Goal: Information Seeking & Learning: Learn about a topic

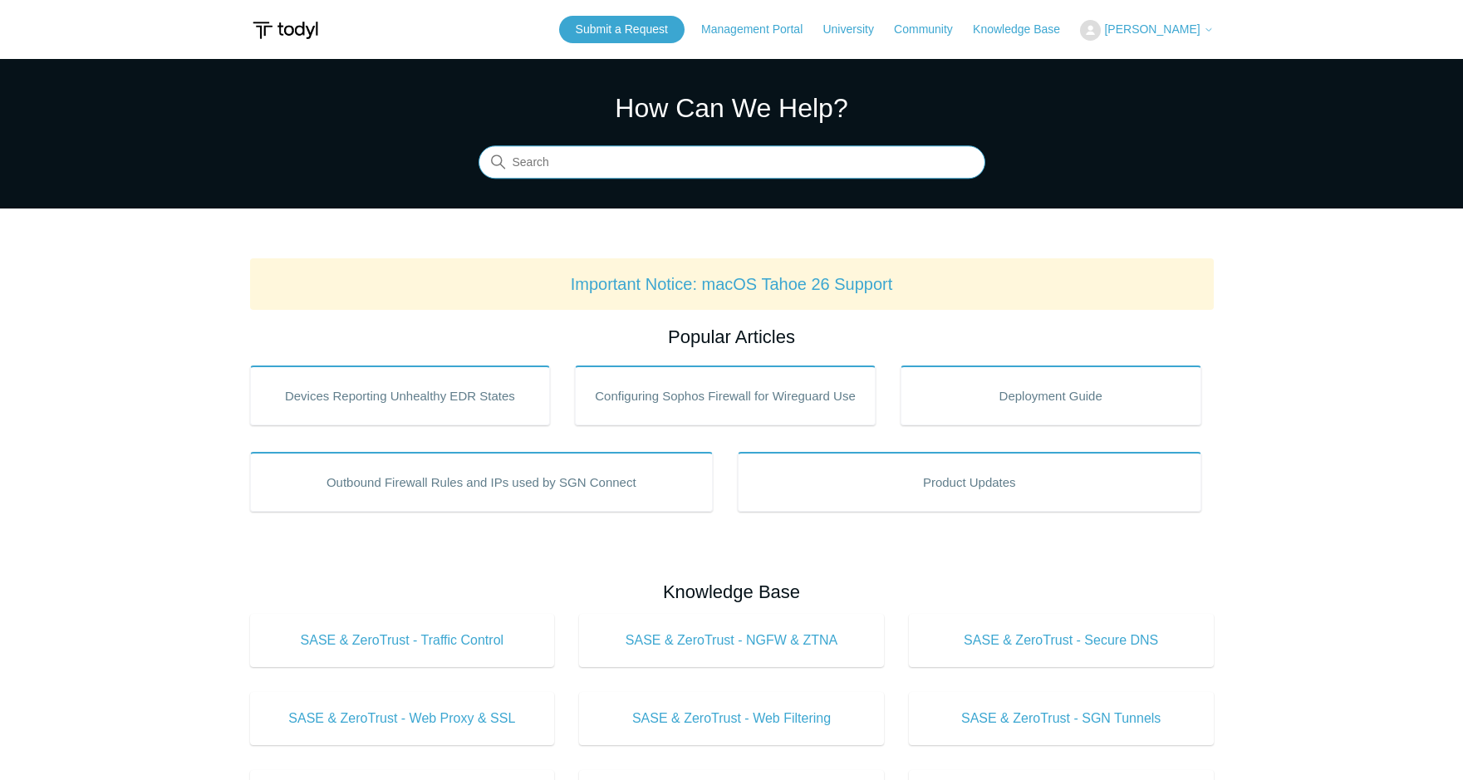
click at [603, 167] on input "Search" at bounding box center [732, 162] width 507 height 33
type input "r"
type input "reclaim"
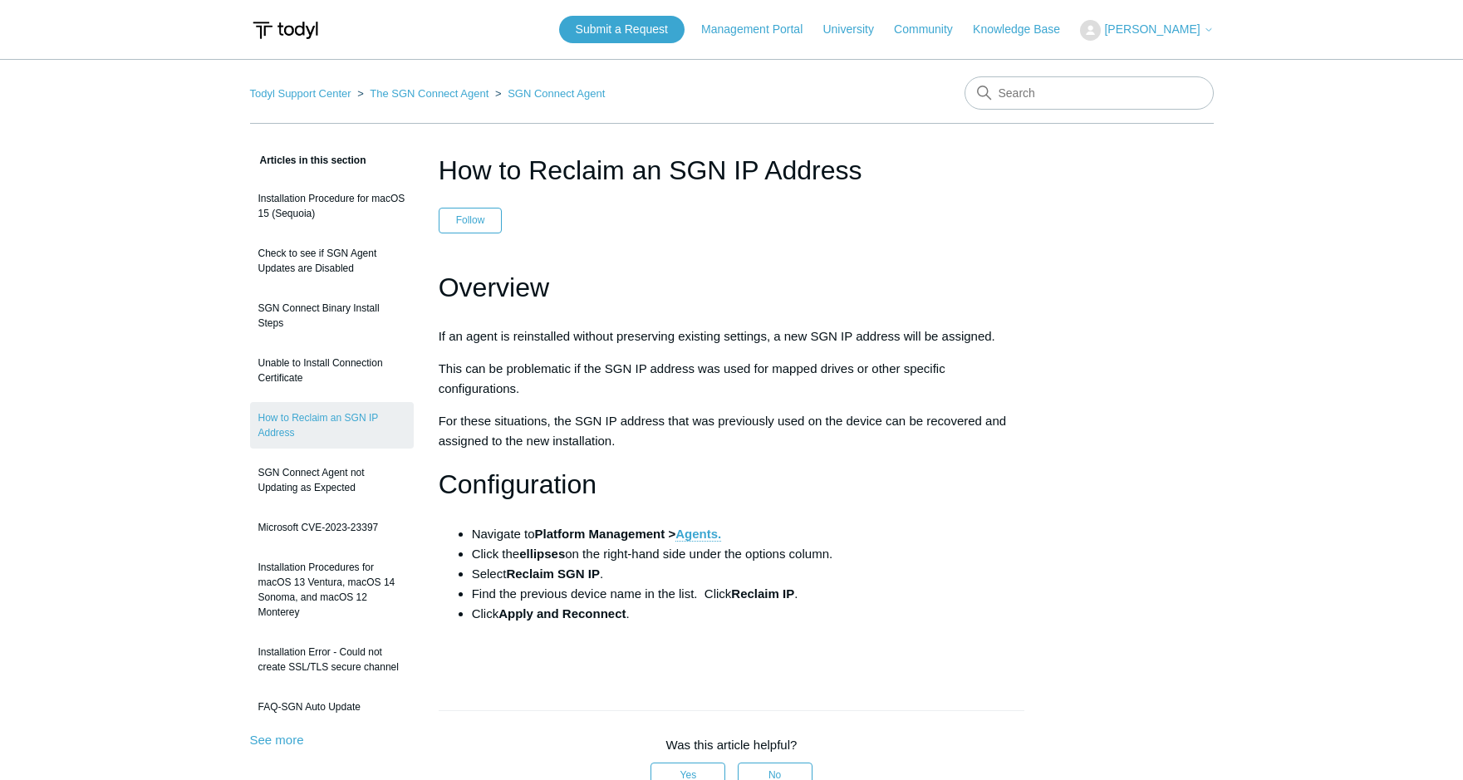
click at [291, 100] on ol "Todyl Support Center The SGN Connect Agent SGN Connect Agent" at bounding box center [428, 93] width 356 height 19
click at [290, 99] on link "Todyl Support Center" at bounding box center [300, 93] width 101 height 12
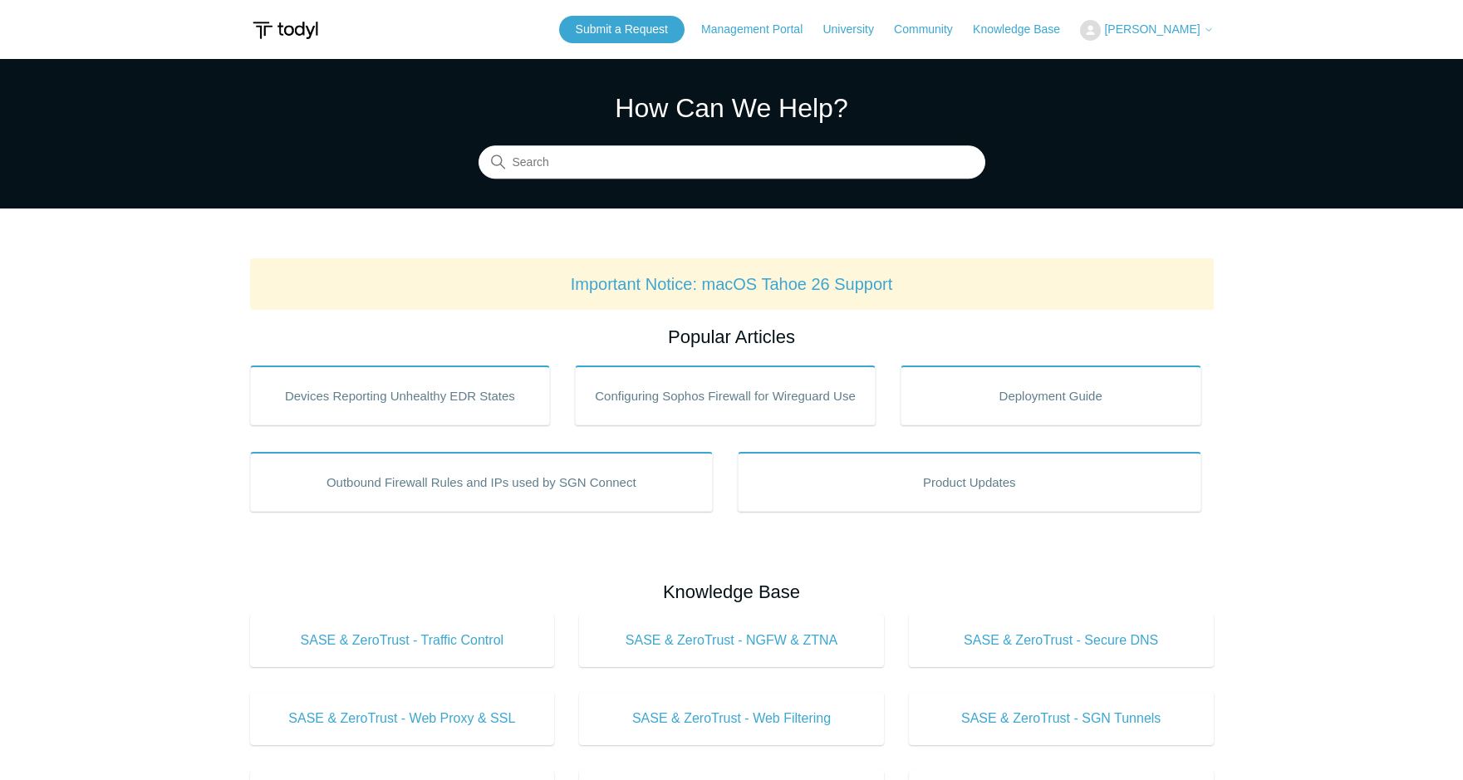
drag, startPoint x: 578, startPoint y: 180, endPoint x: 575, endPoint y: 169, distance: 11.3
click at [577, 178] on section "How Can We Help? Search" at bounding box center [731, 134] width 1463 height 150
click at [575, 169] on input "Search" at bounding box center [732, 162] width 507 height 33
type input "checkin"
drag, startPoint x: 581, startPoint y: 166, endPoint x: 465, endPoint y: 160, distance: 115.6
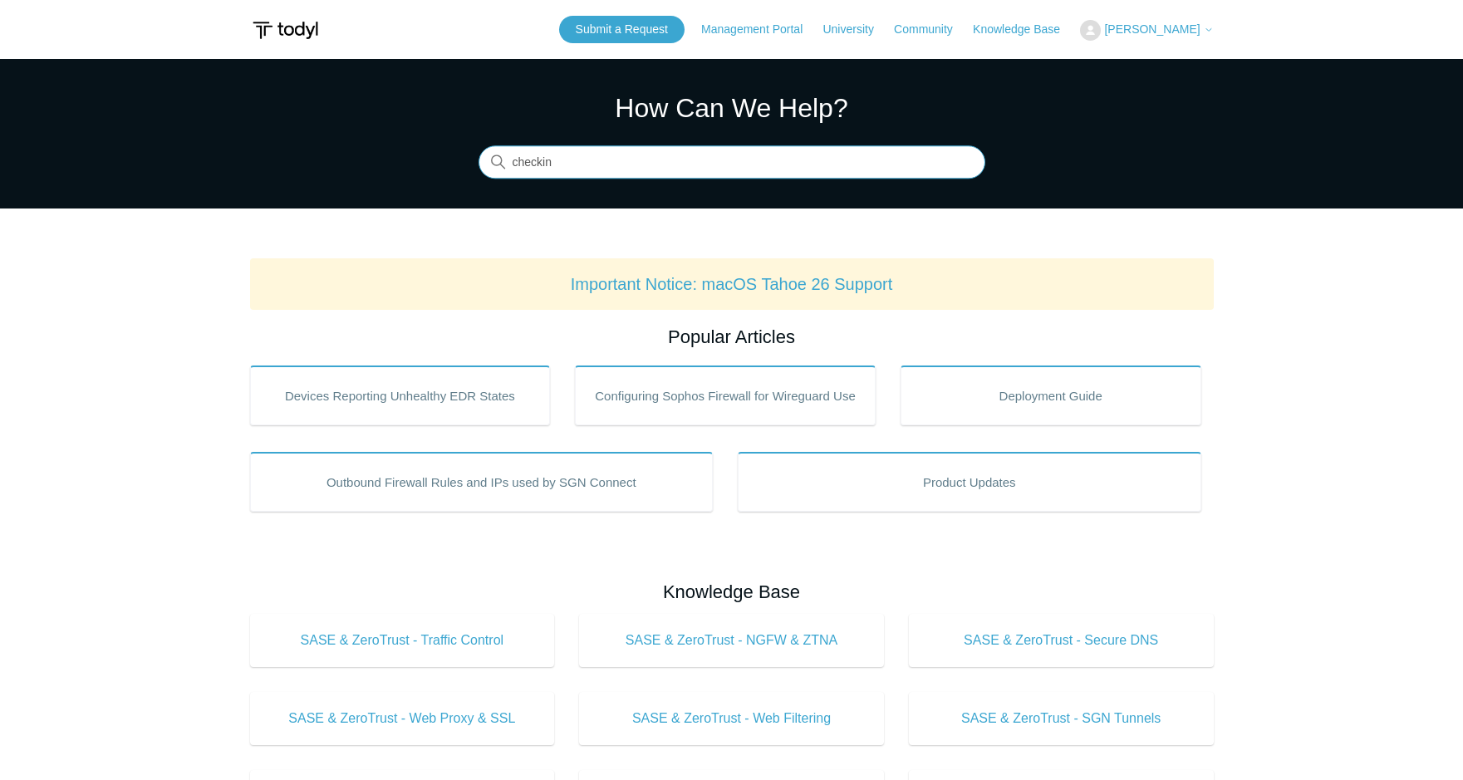
click at [465, 160] on section "How Can We Help? Search There are no matching results in this help center. Sele…" at bounding box center [731, 134] width 1463 height 150
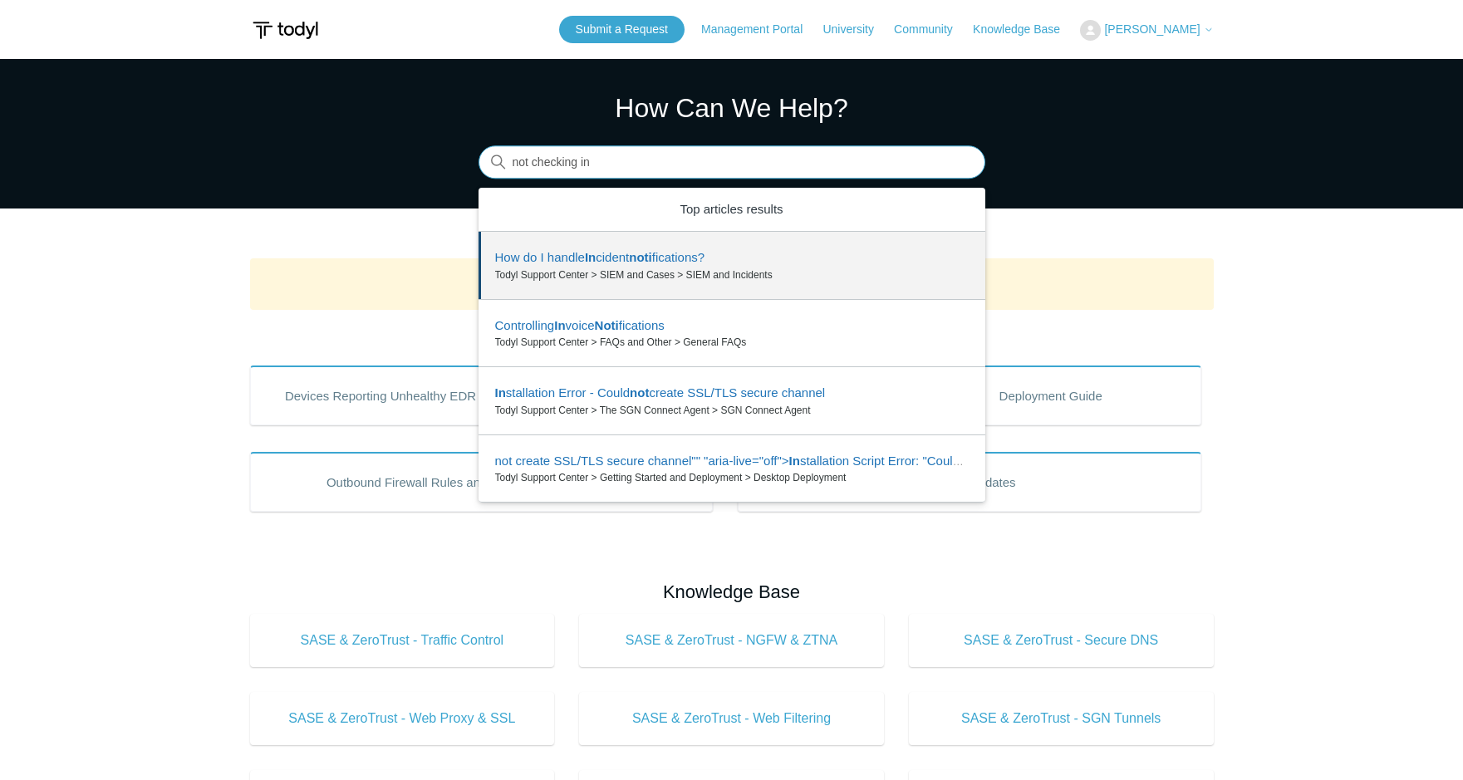
drag, startPoint x: 656, startPoint y: 147, endPoint x: 400, endPoint y: 155, distance: 256.8
click at [400, 155] on section "How Can We Help? Search There are 4 results for your search. Use the Up and Dow…" at bounding box center [731, 134] width 1463 height 150
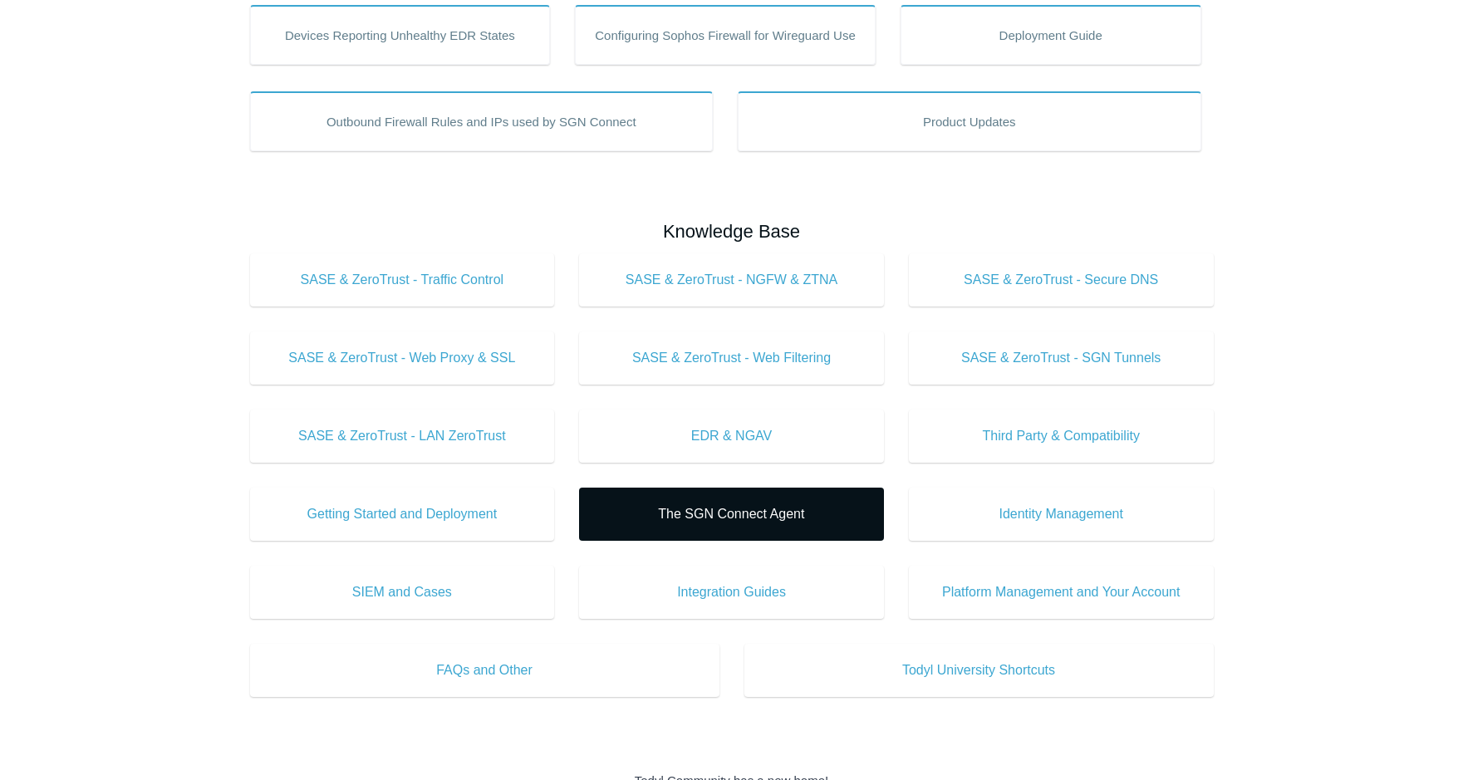
scroll to position [415, 0]
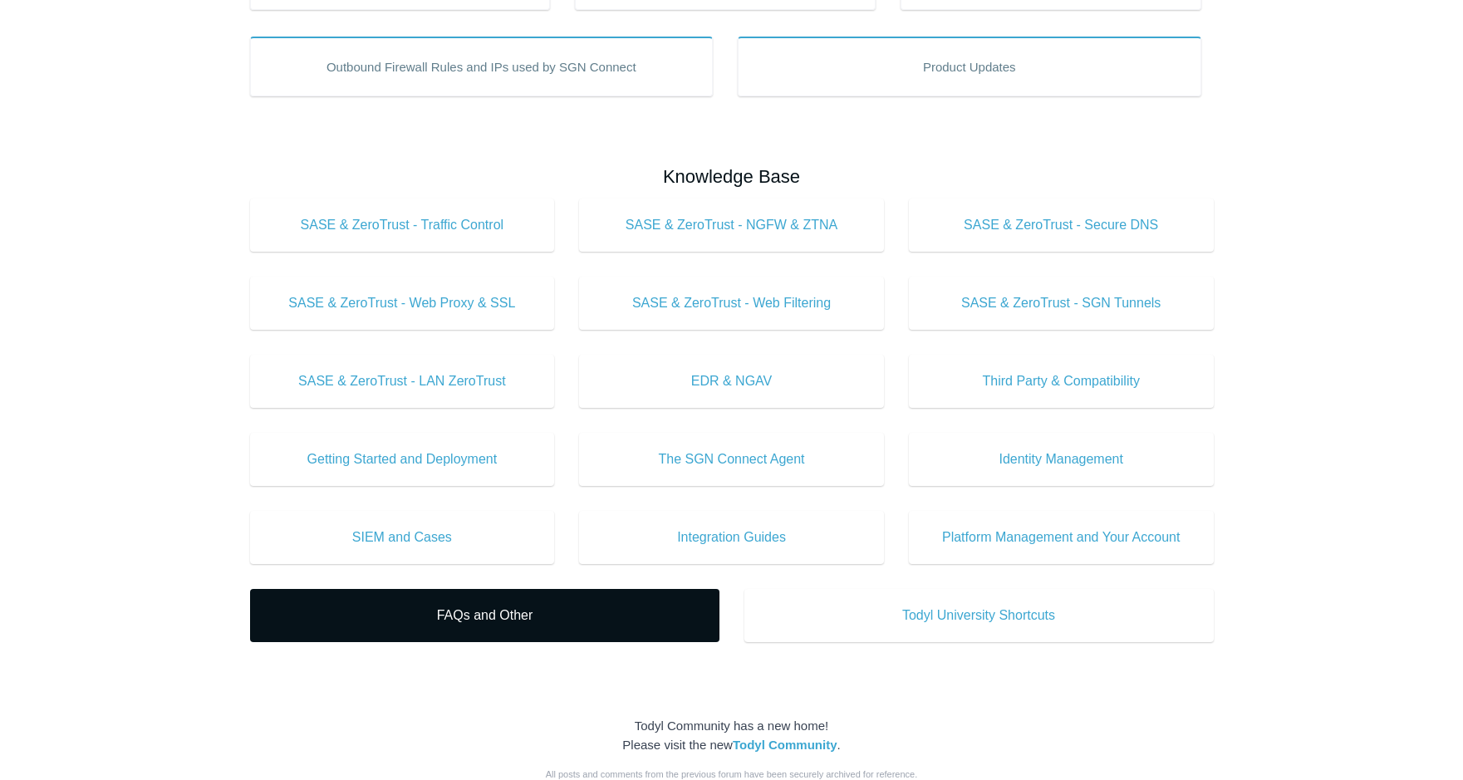
type input "awaiting first check in"
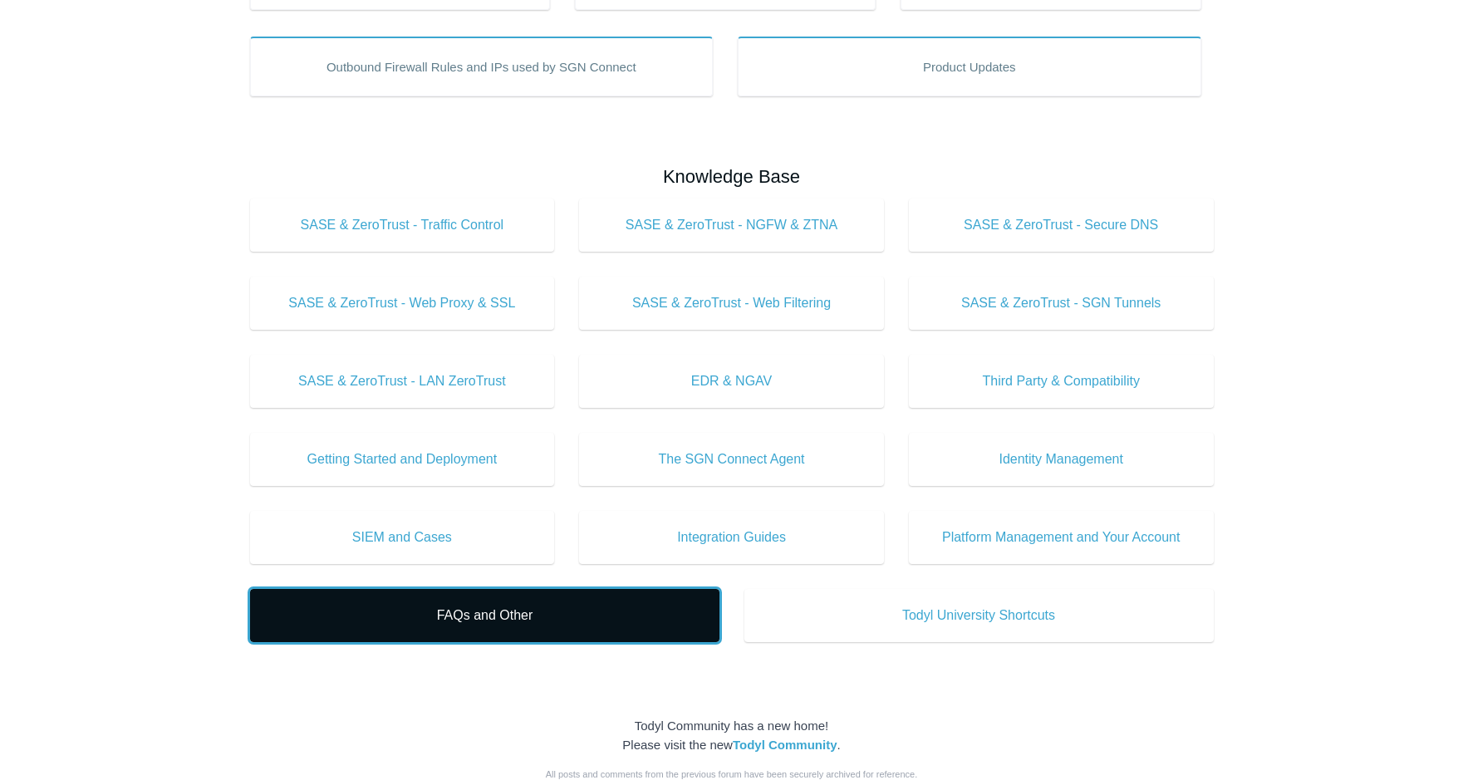
click at [597, 595] on link "FAQs and Other" at bounding box center [484, 615] width 469 height 53
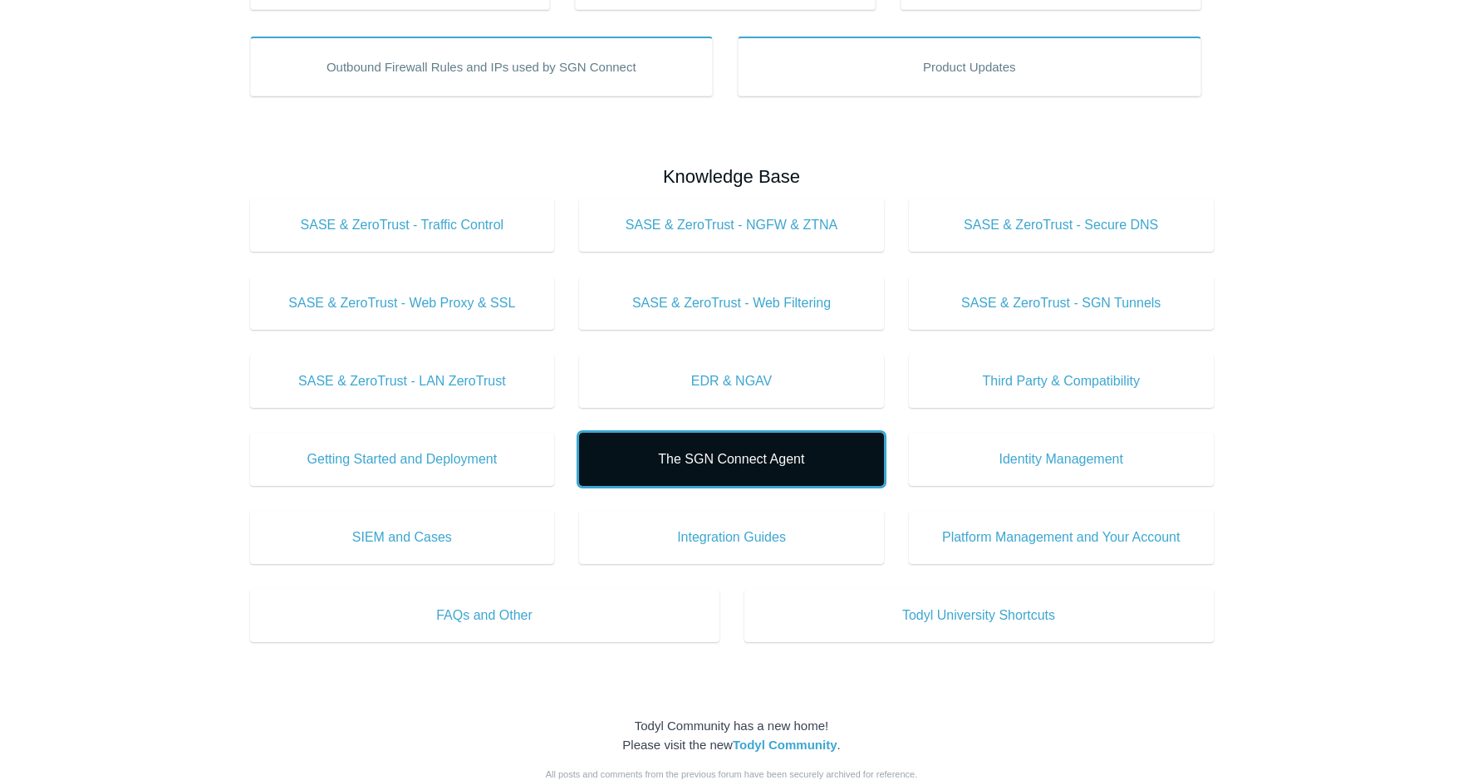
click at [811, 474] on link "The SGN Connect Agent" at bounding box center [731, 459] width 305 height 53
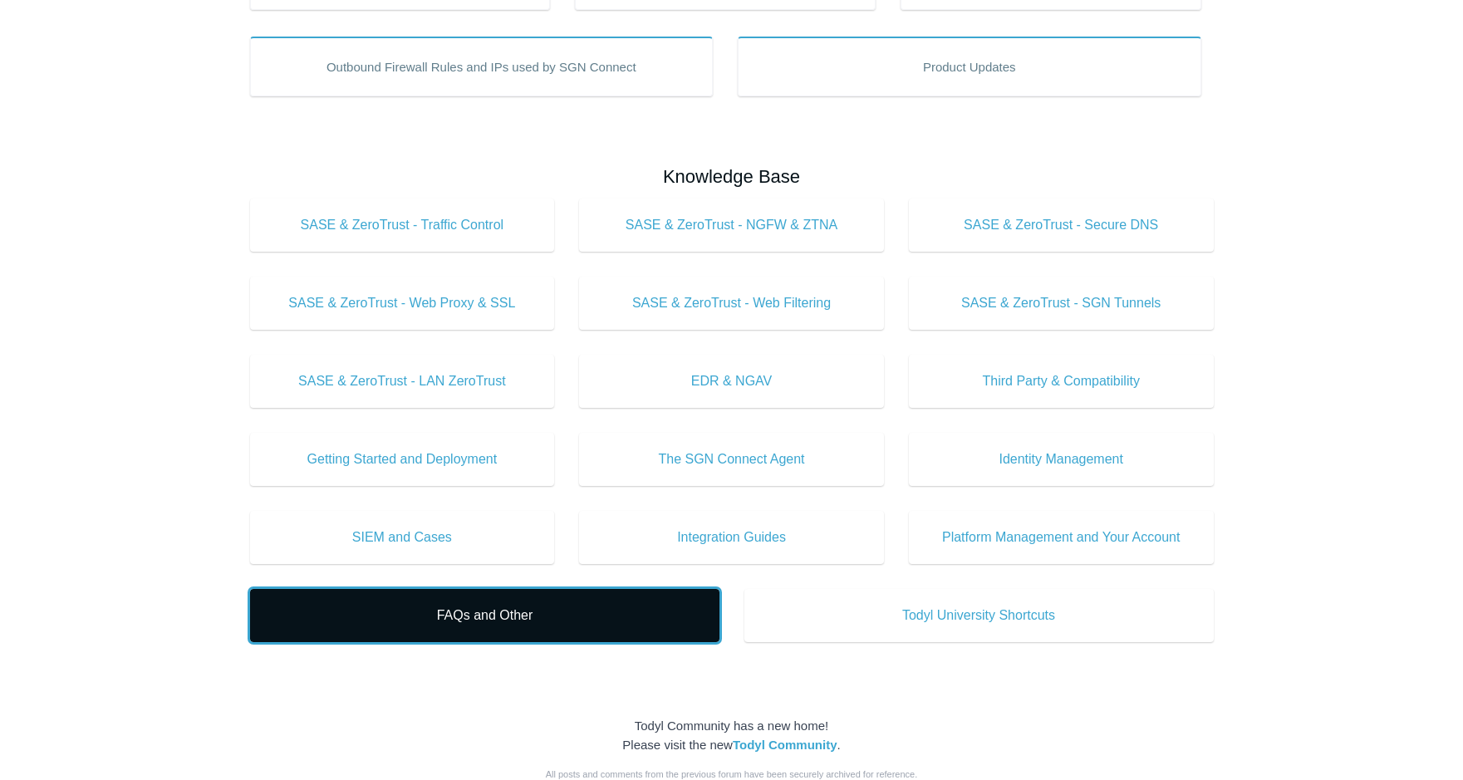
click at [591, 629] on link "FAQs and Other" at bounding box center [484, 615] width 469 height 53
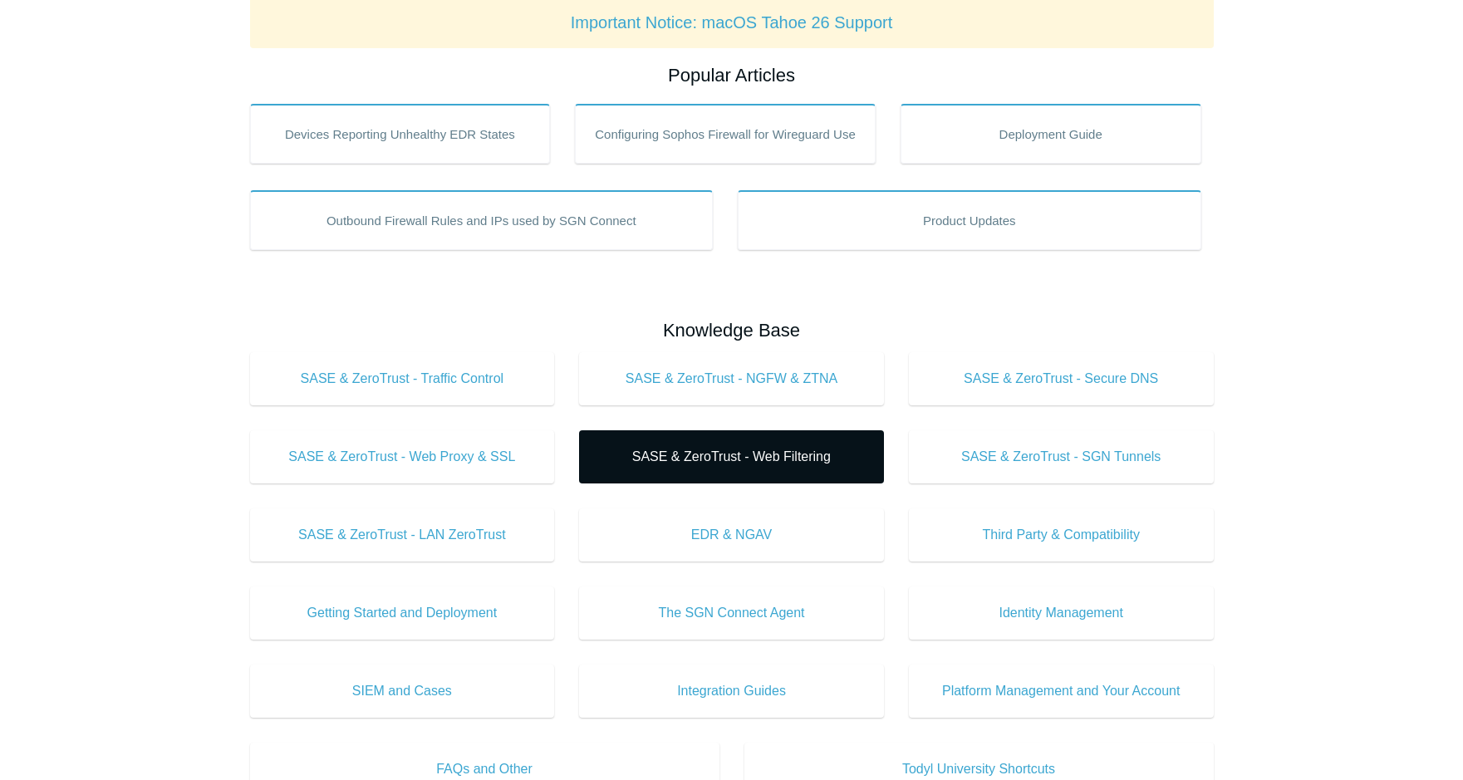
scroll to position [498, 0]
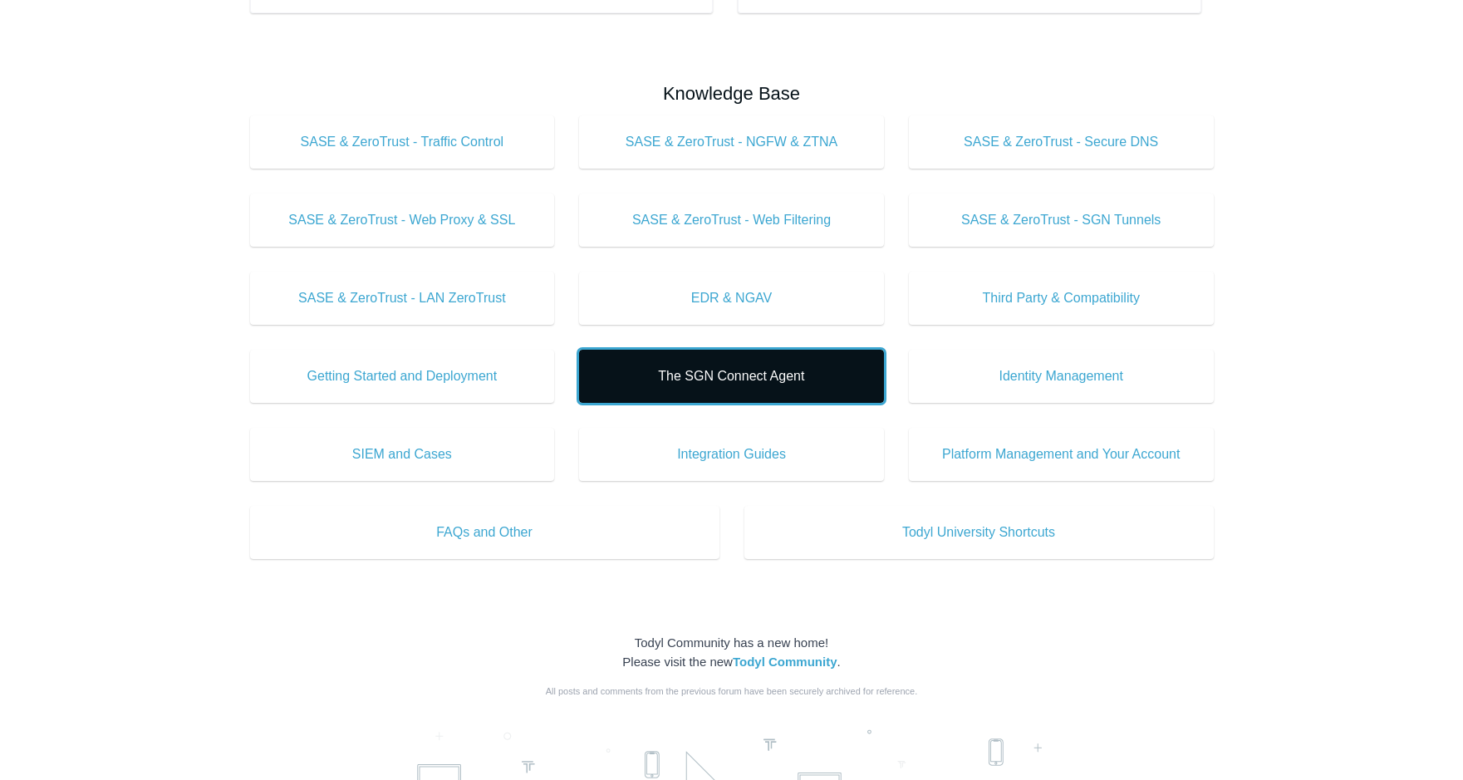
click at [794, 373] on span "The SGN Connect Agent" at bounding box center [731, 376] width 255 height 20
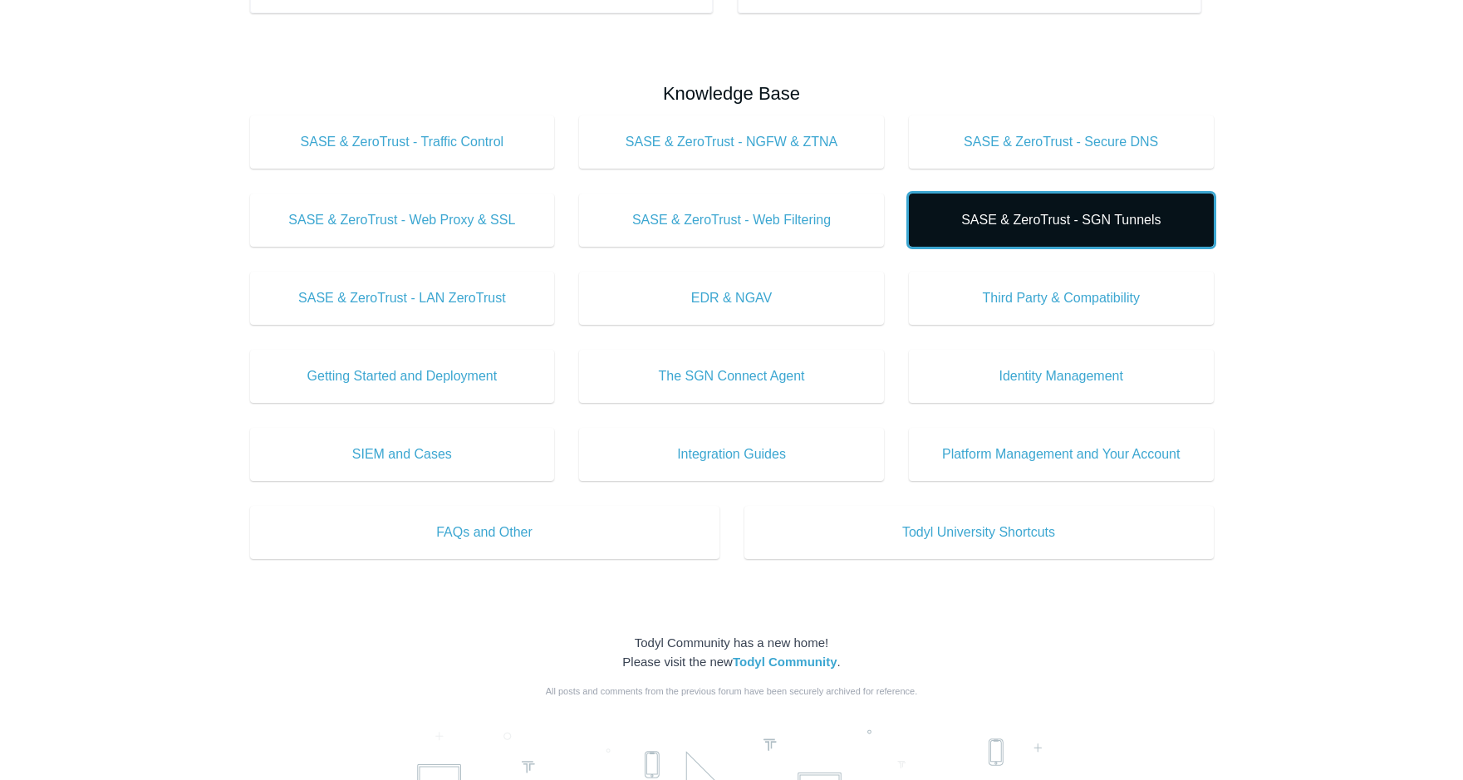
click at [1137, 206] on link "SASE & ZeroTrust - SGN Tunnels" at bounding box center [1061, 220] width 305 height 53
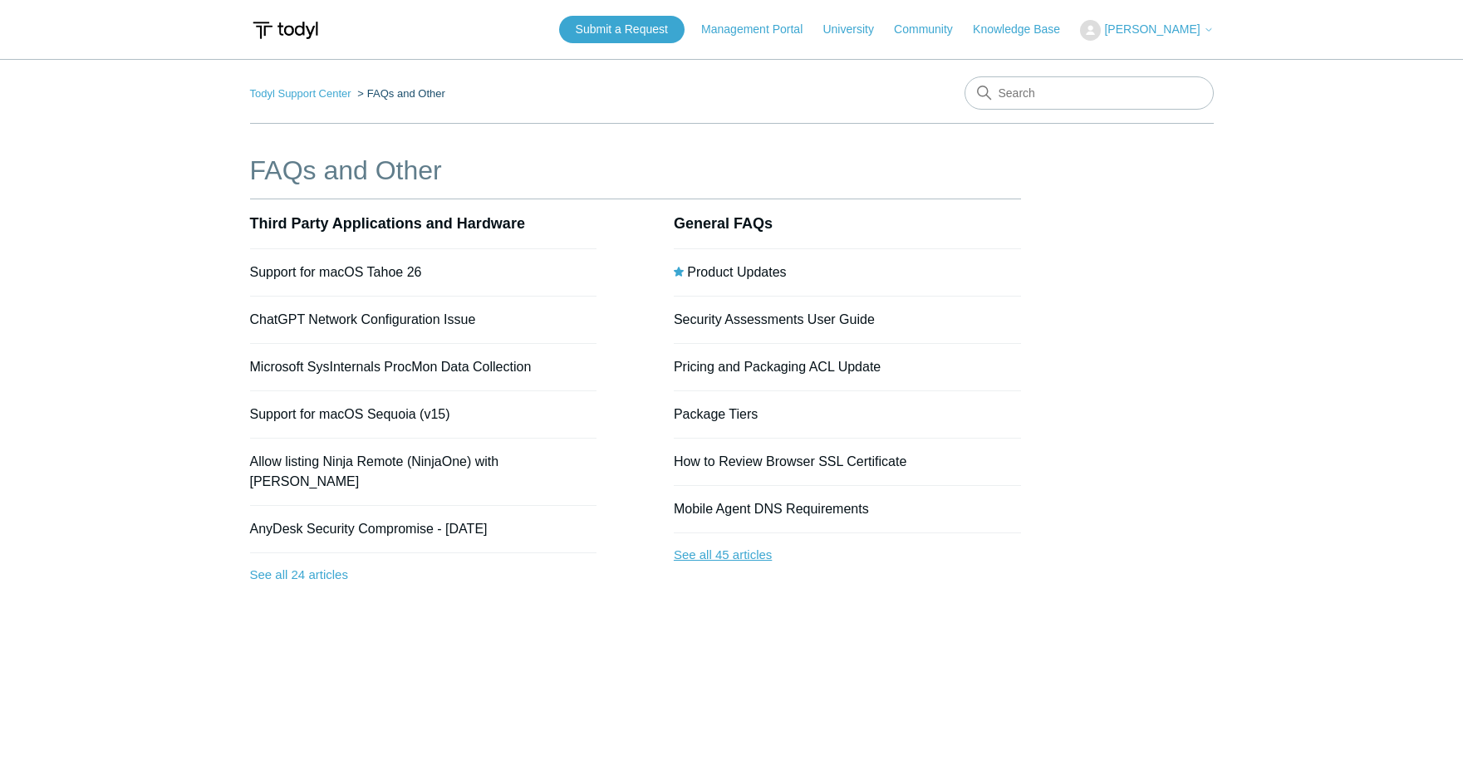
click at [738, 565] on link "See all 45 articles" at bounding box center [847, 555] width 347 height 44
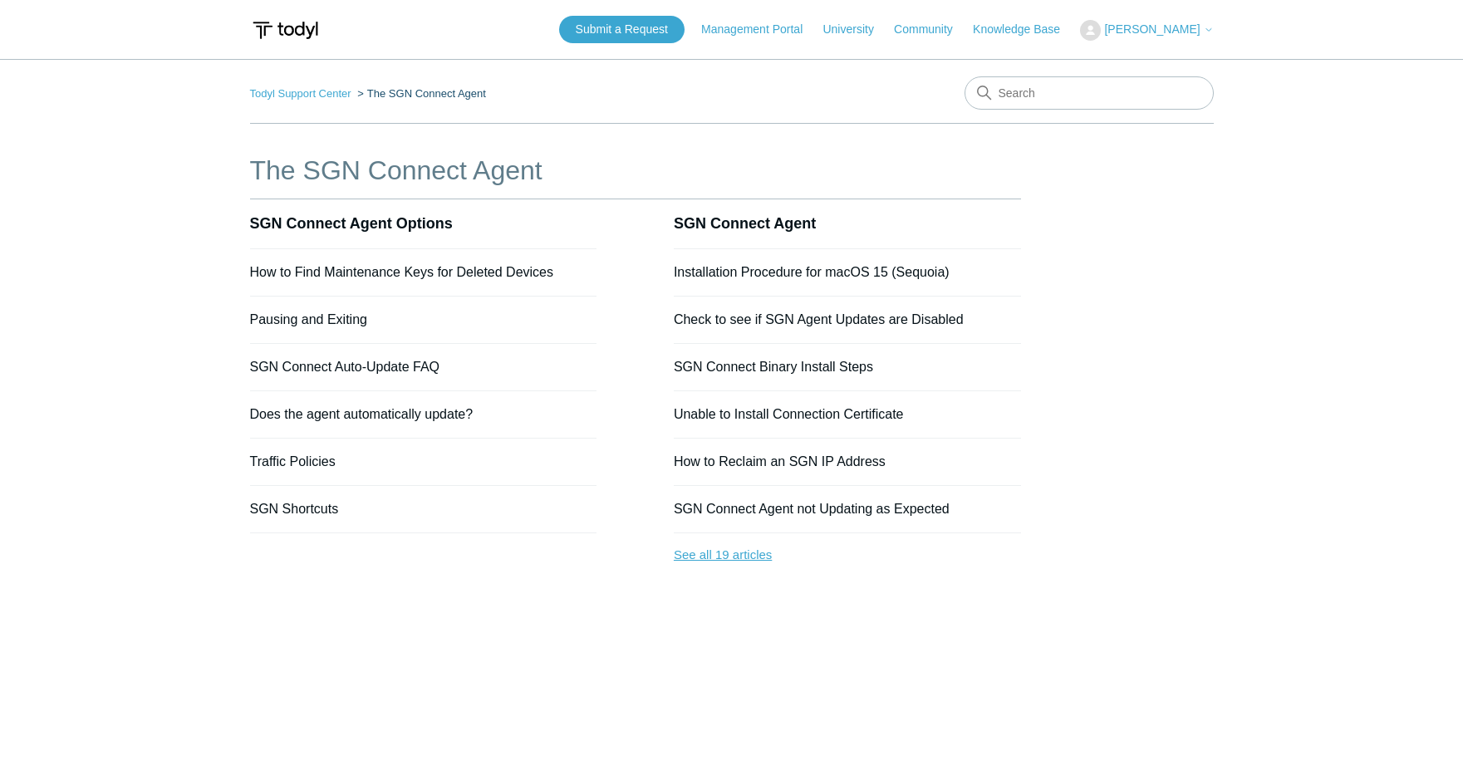
click at [724, 552] on link "See all 19 articles" at bounding box center [847, 555] width 347 height 44
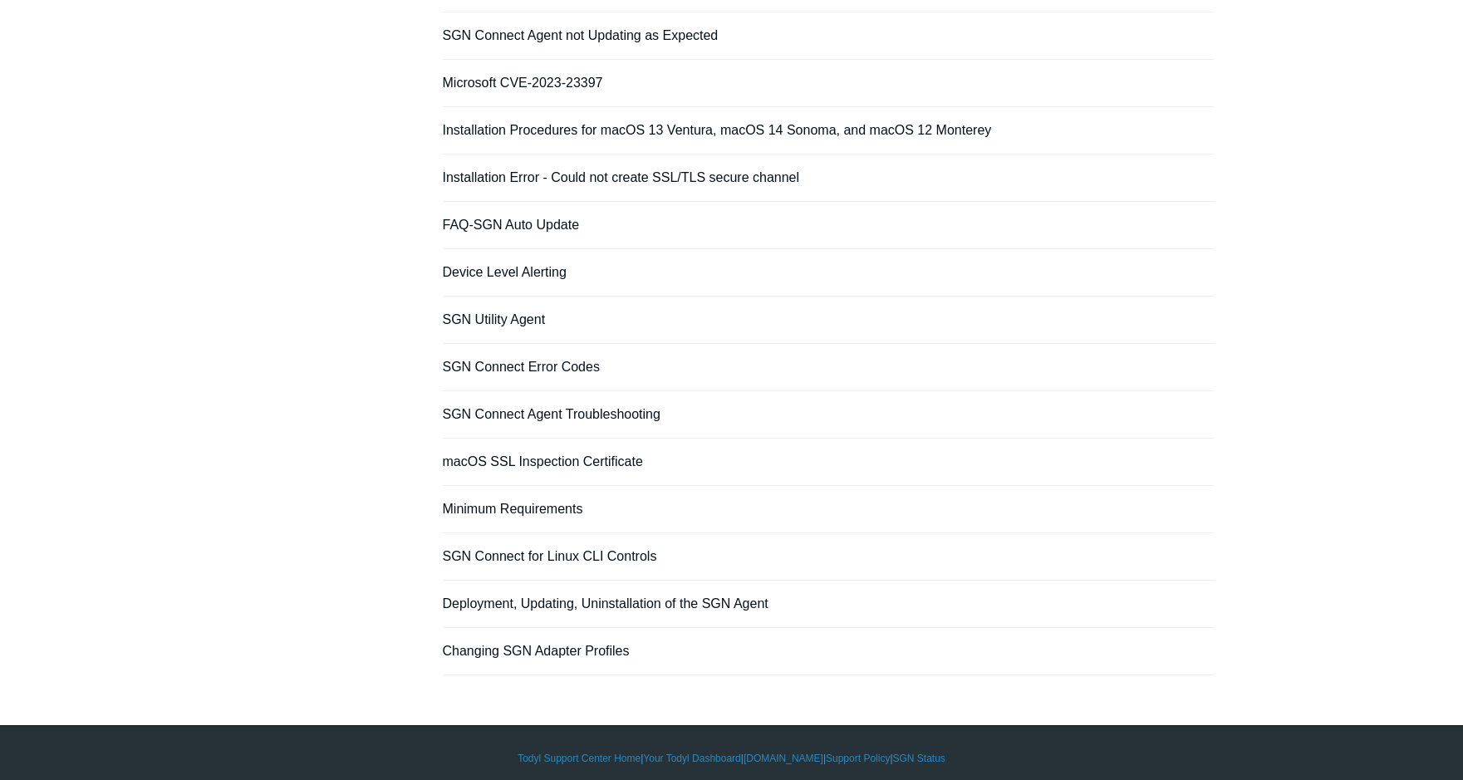
scroll to position [434, 0]
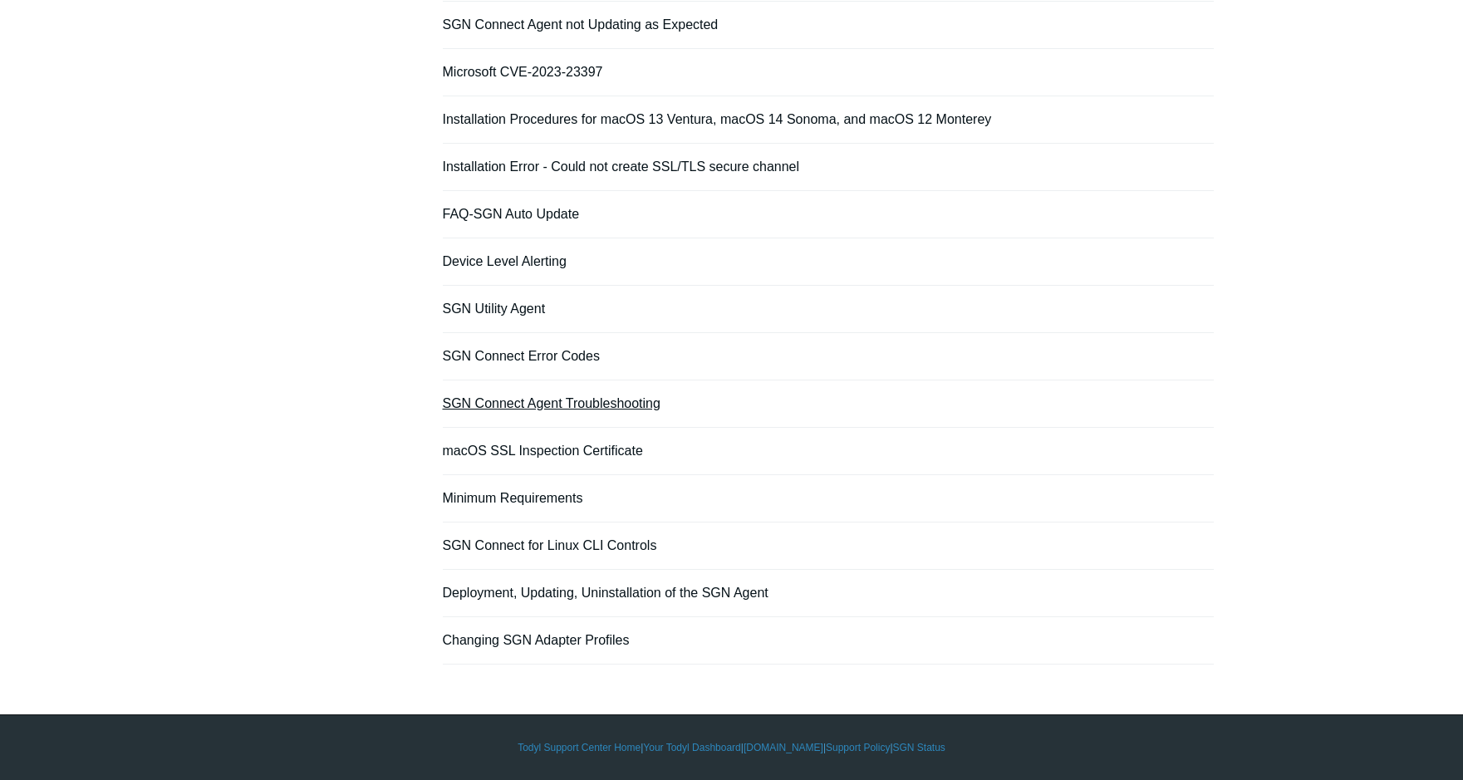
click at [572, 402] on link "SGN Connect Agent Troubleshooting" at bounding box center [552, 403] width 218 height 14
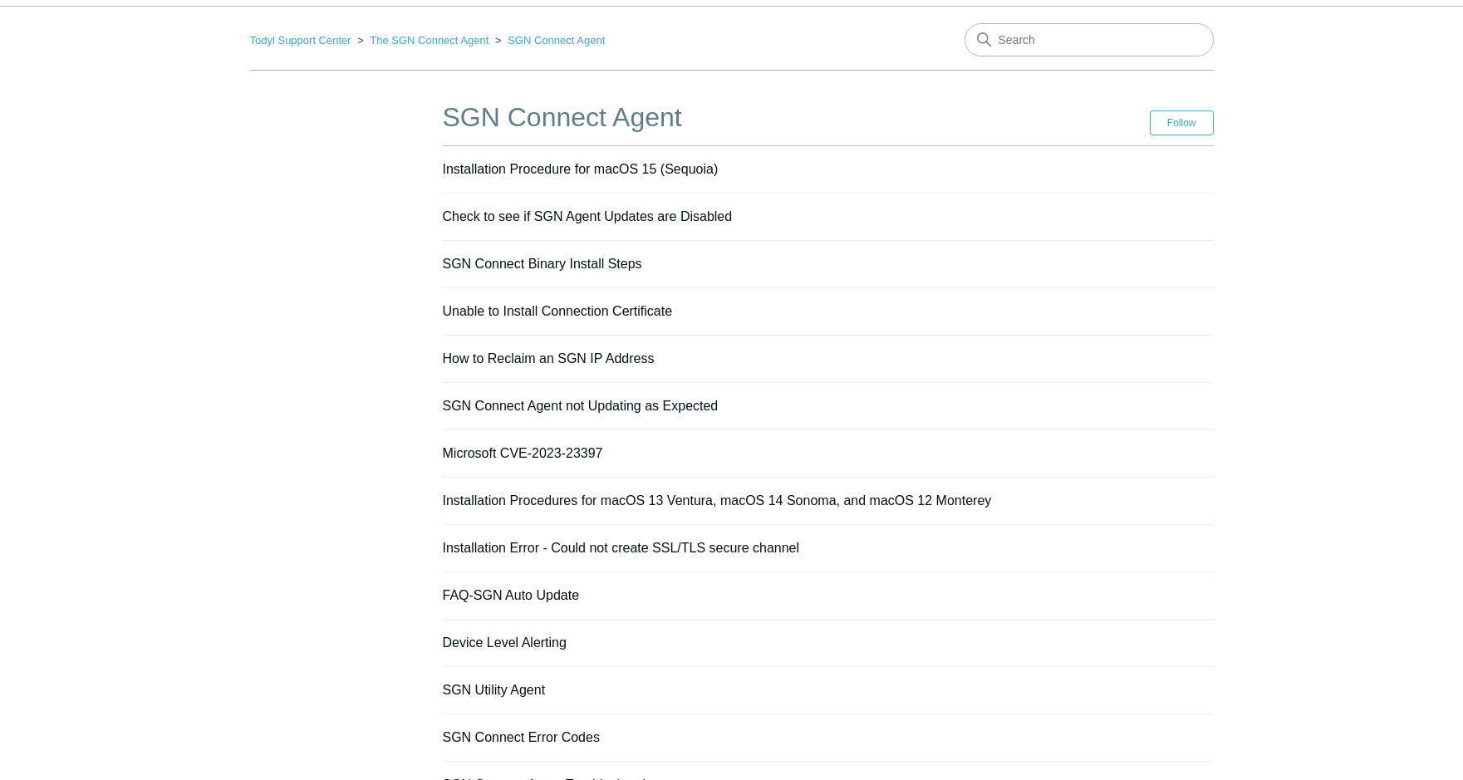
scroll to position [0, 0]
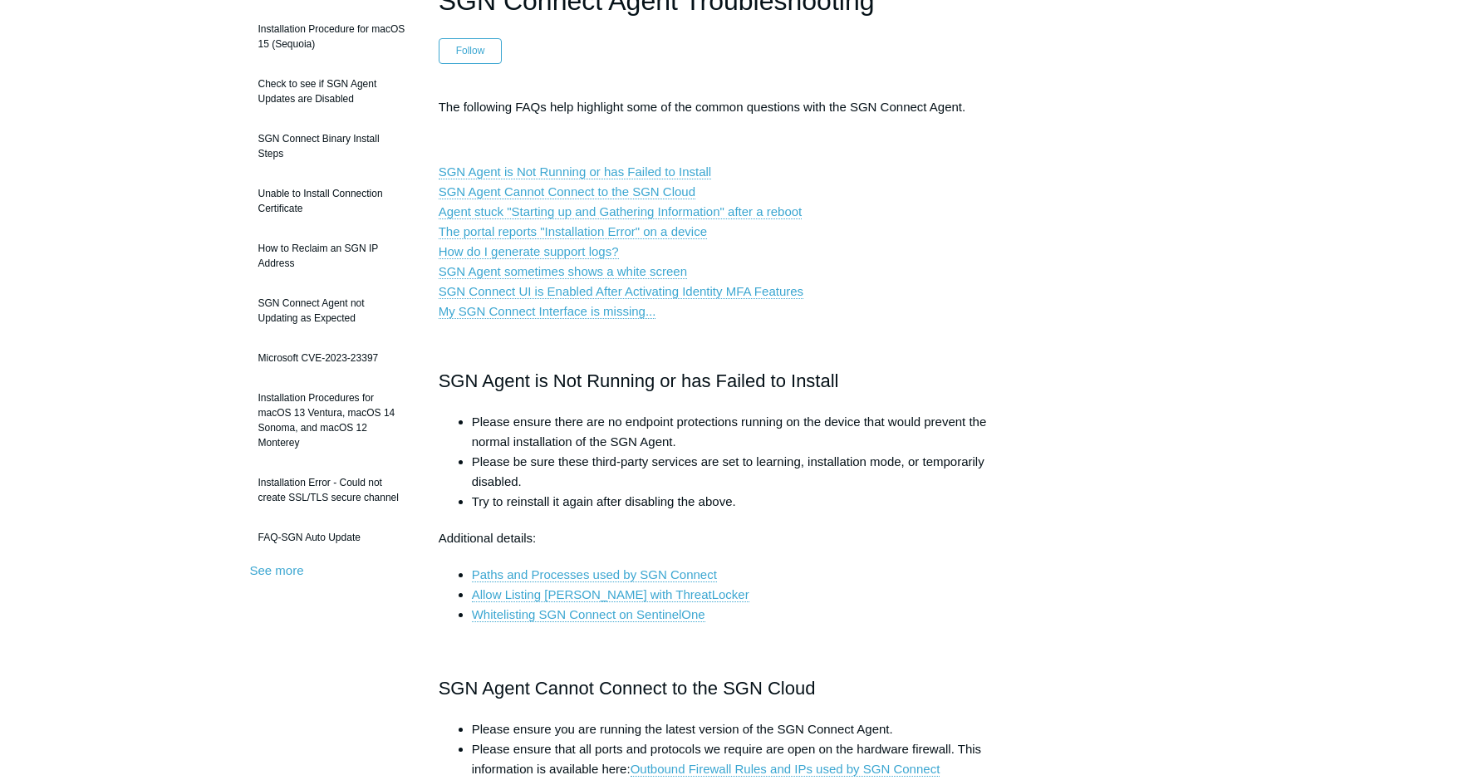
scroll to position [166, 0]
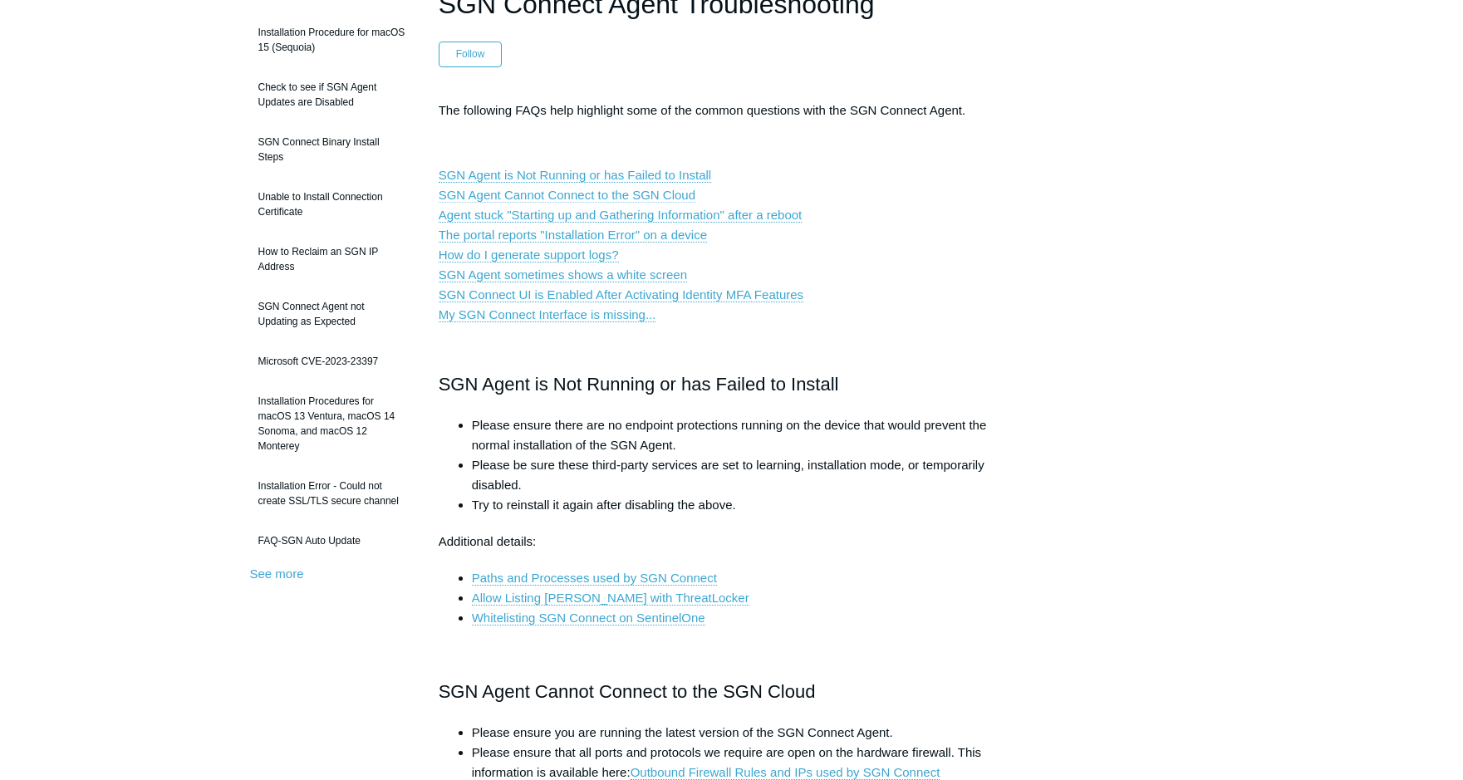
click at [570, 198] on link "SGN Agent Cannot Connect to the SGN Cloud" at bounding box center [567, 195] width 257 height 15
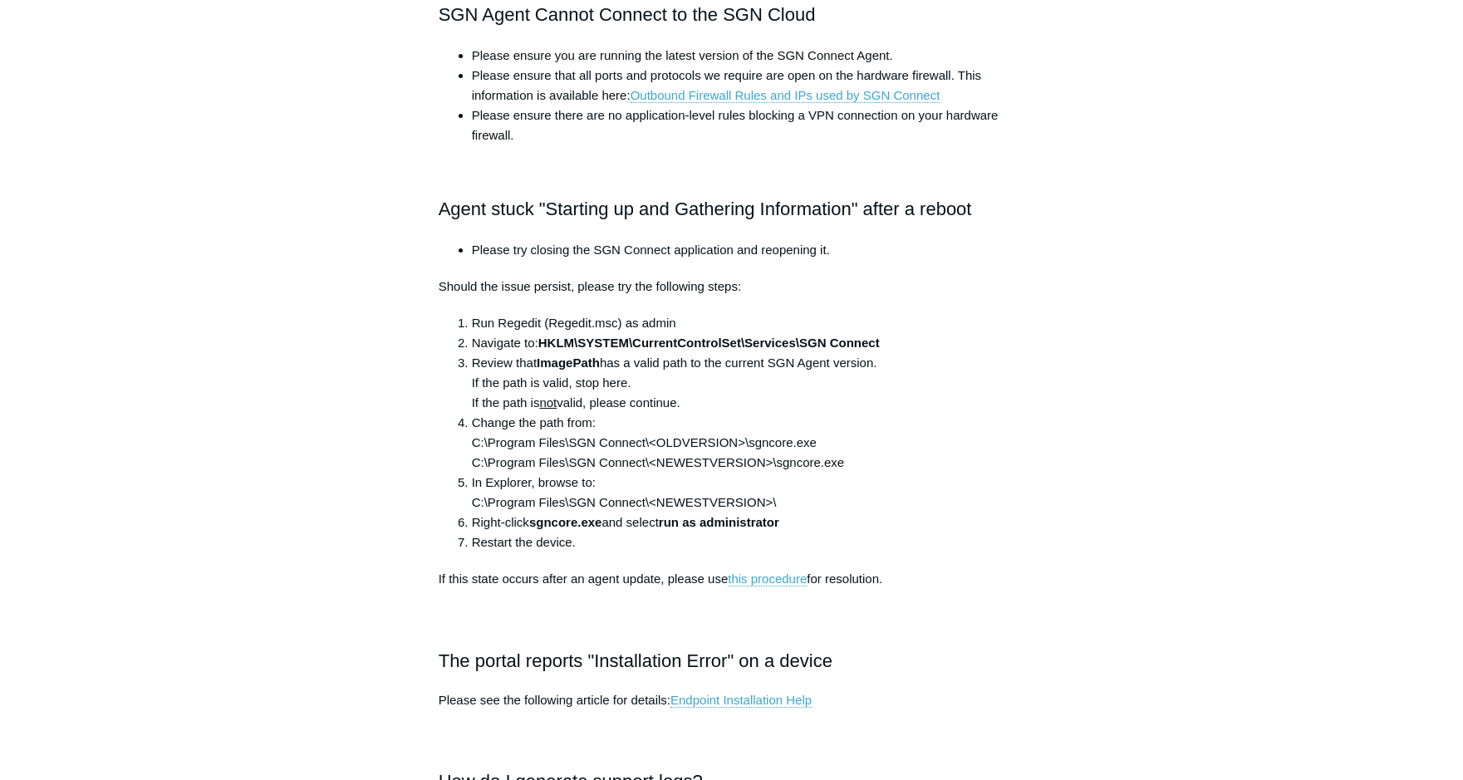
scroll to position [166, 0]
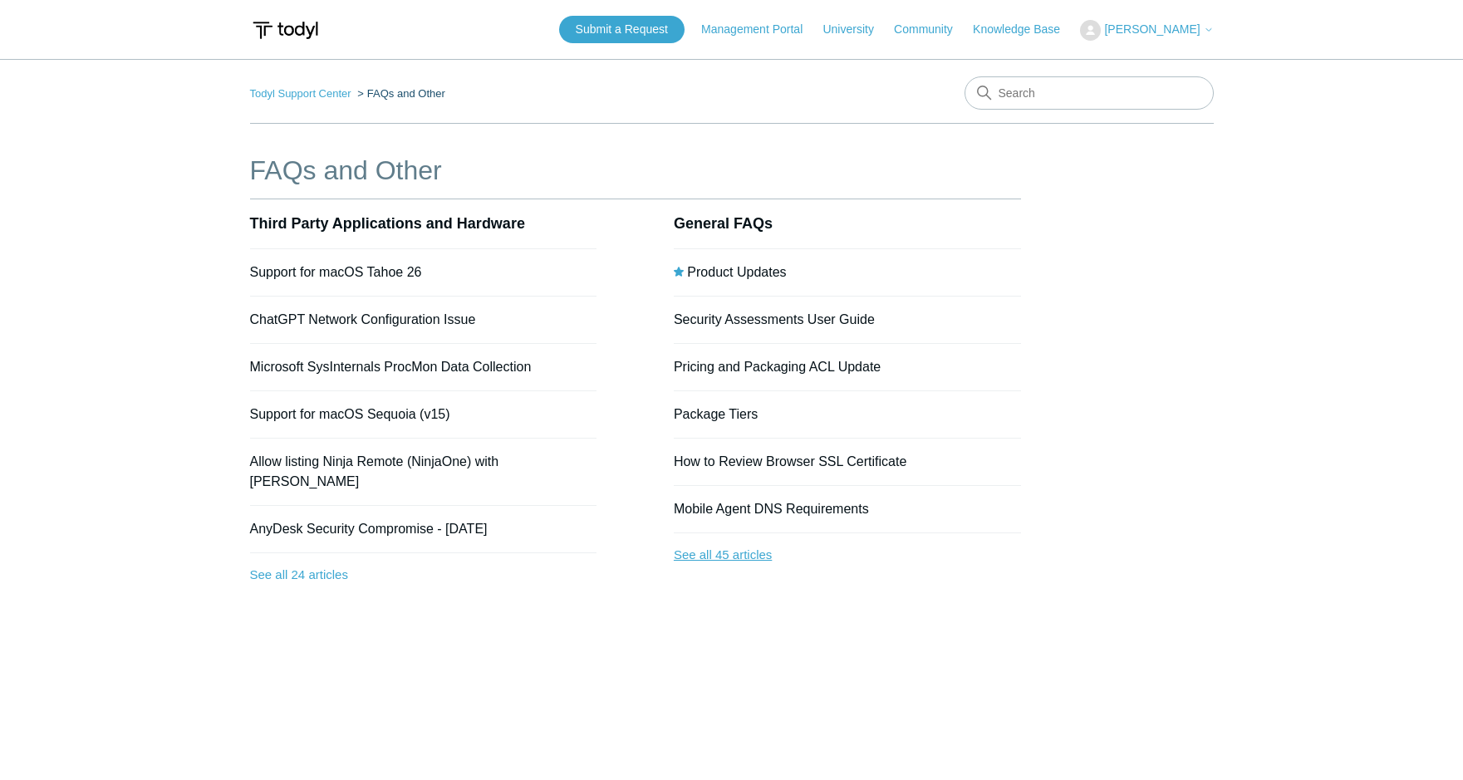
click at [709, 554] on link "See all 45 articles" at bounding box center [847, 555] width 347 height 44
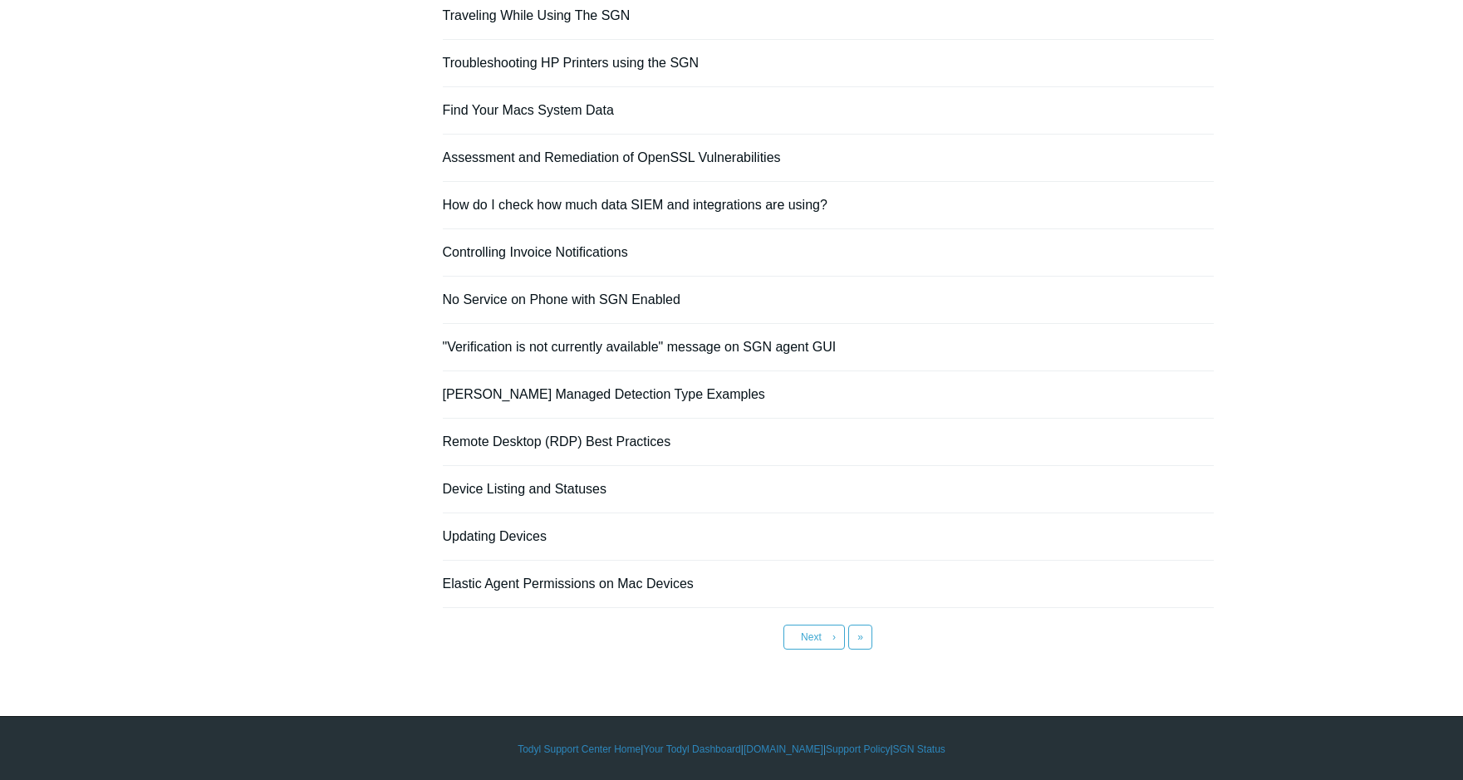
scroll to position [1014, 0]
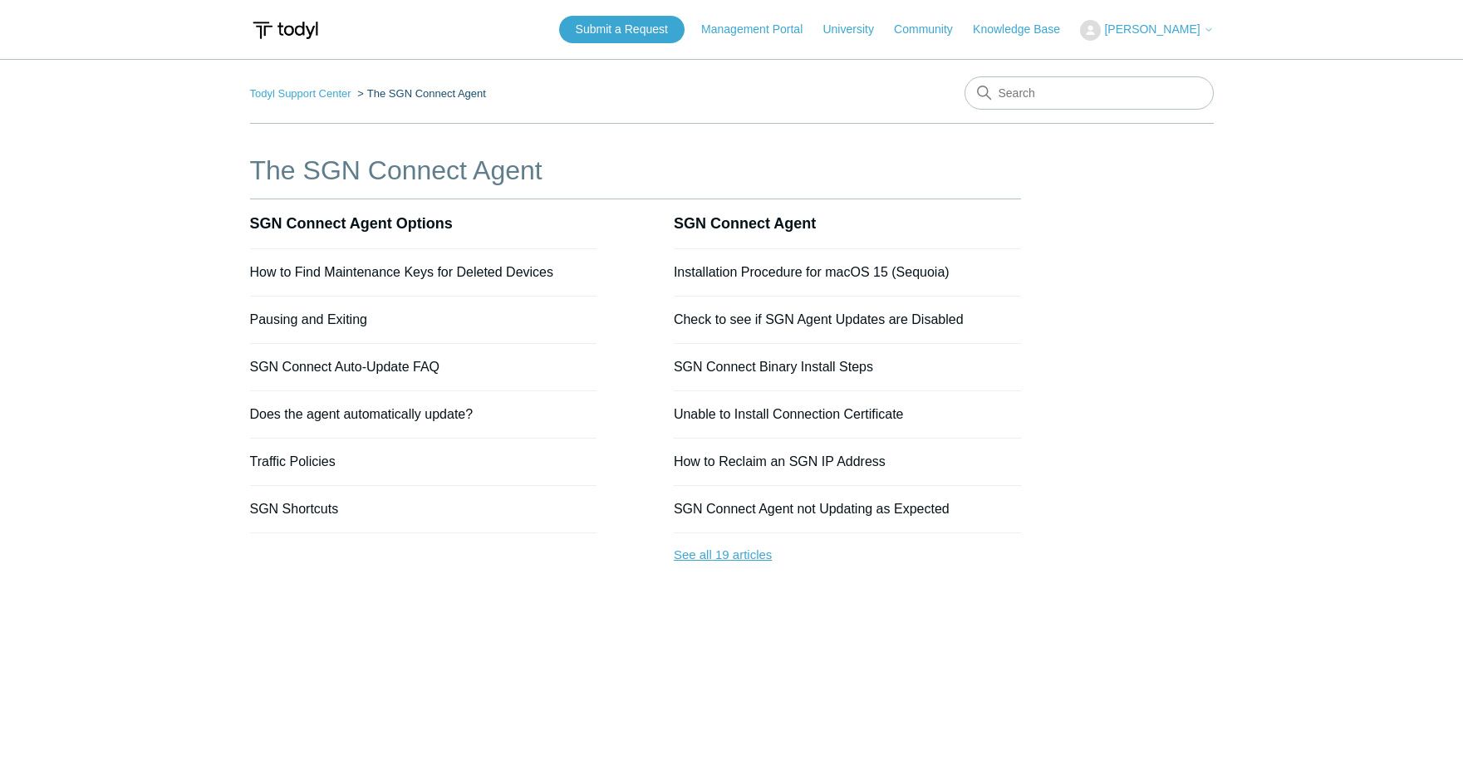
click at [741, 552] on link "See all 19 articles" at bounding box center [847, 555] width 347 height 44
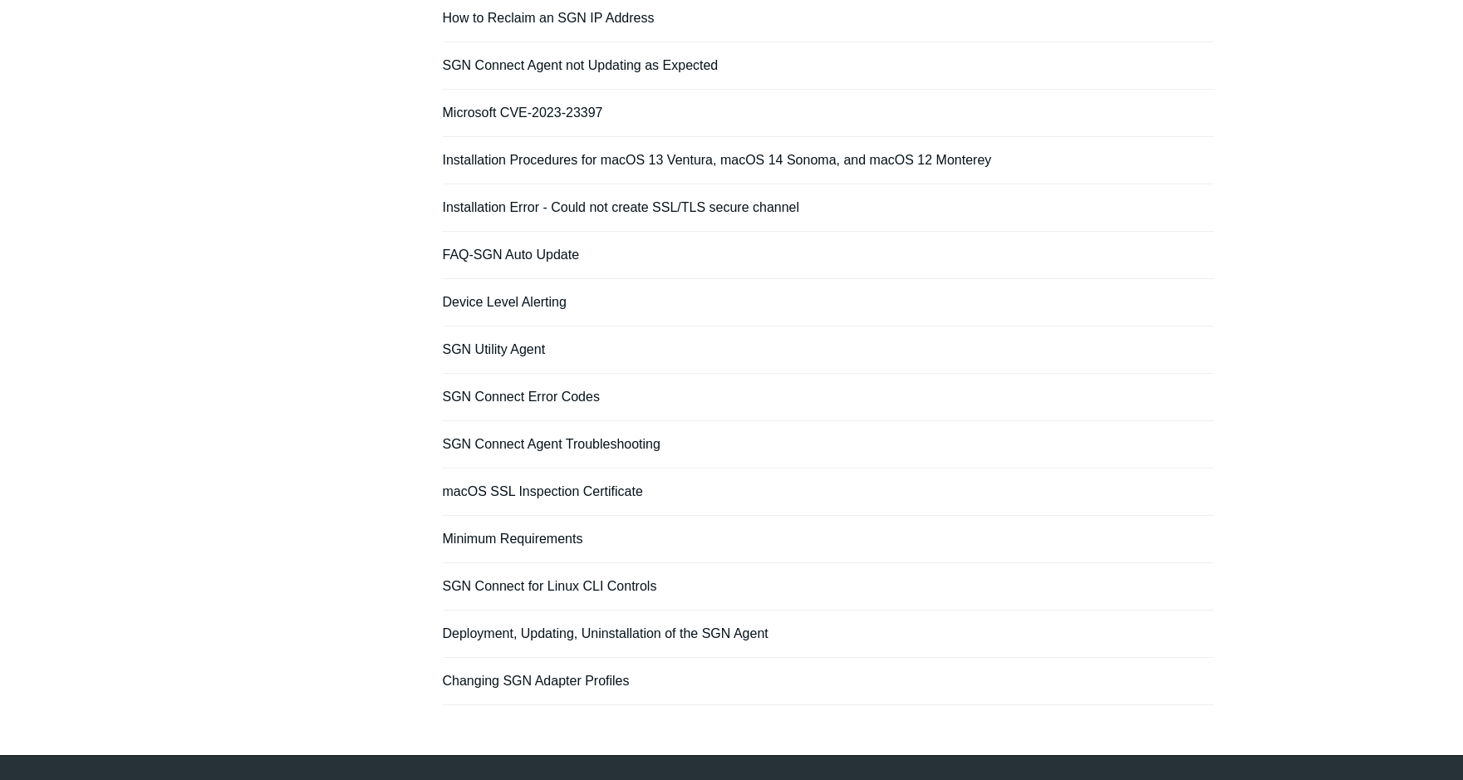
scroll to position [434, 0]
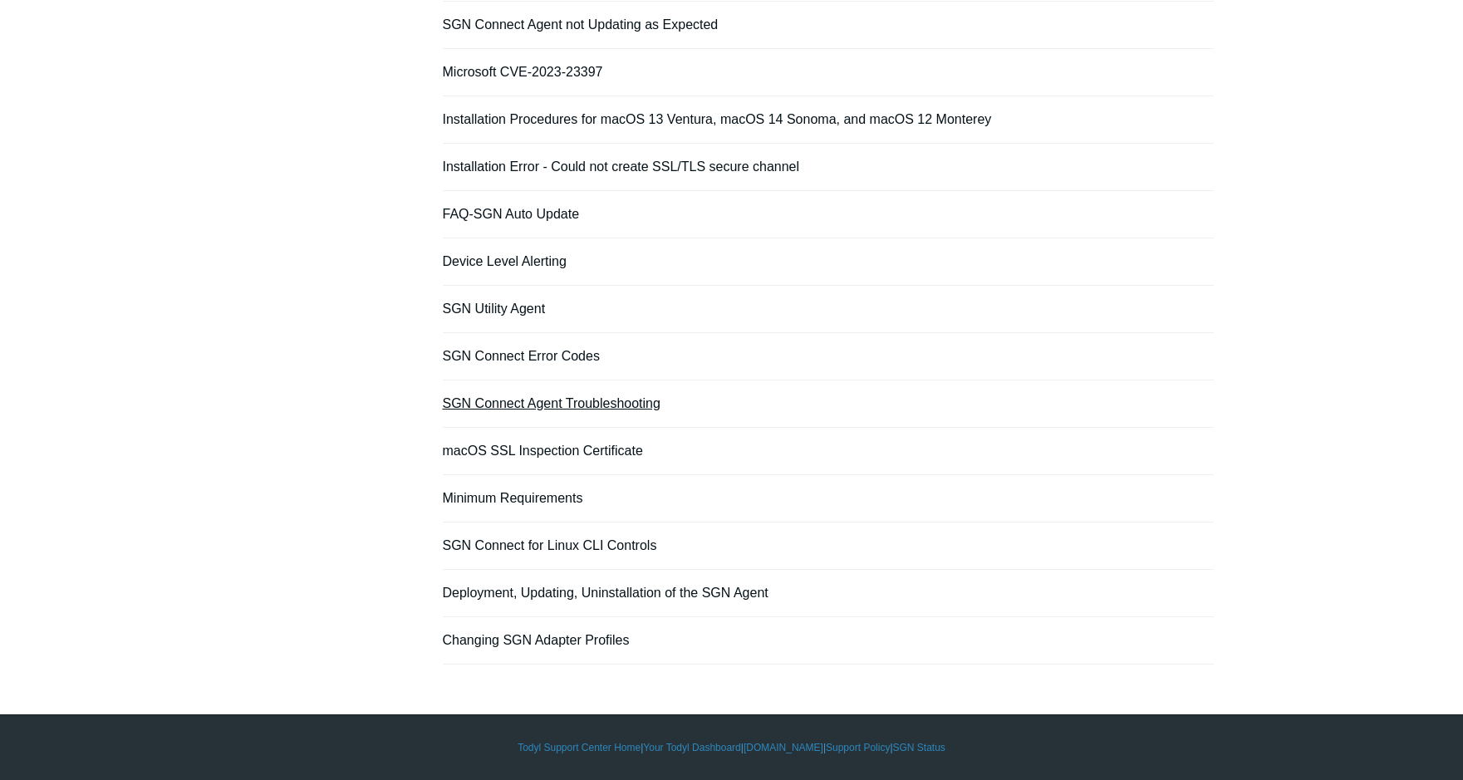
click at [547, 408] on link "SGN Connect Agent Troubleshooting" at bounding box center [552, 403] width 218 height 14
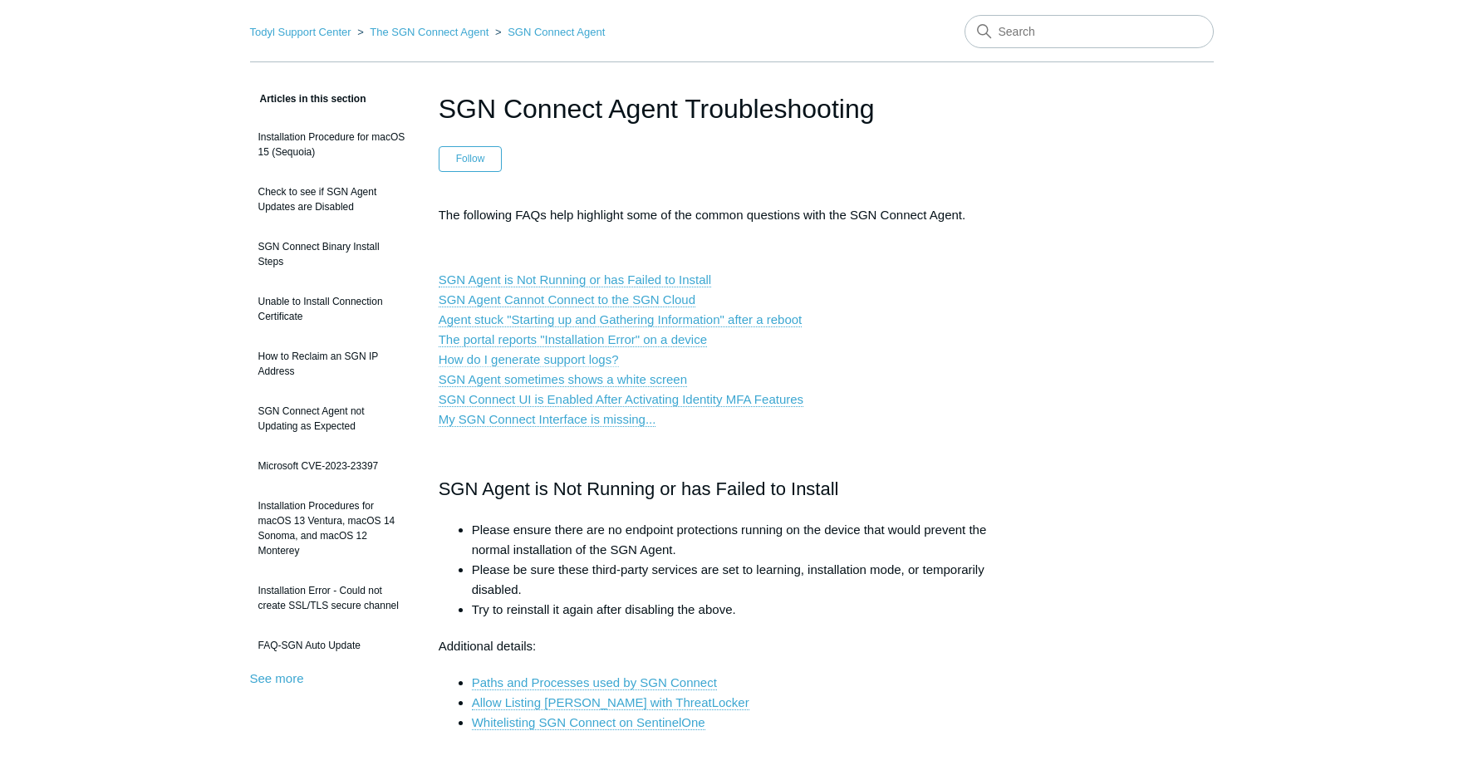
scroll to position [166, 0]
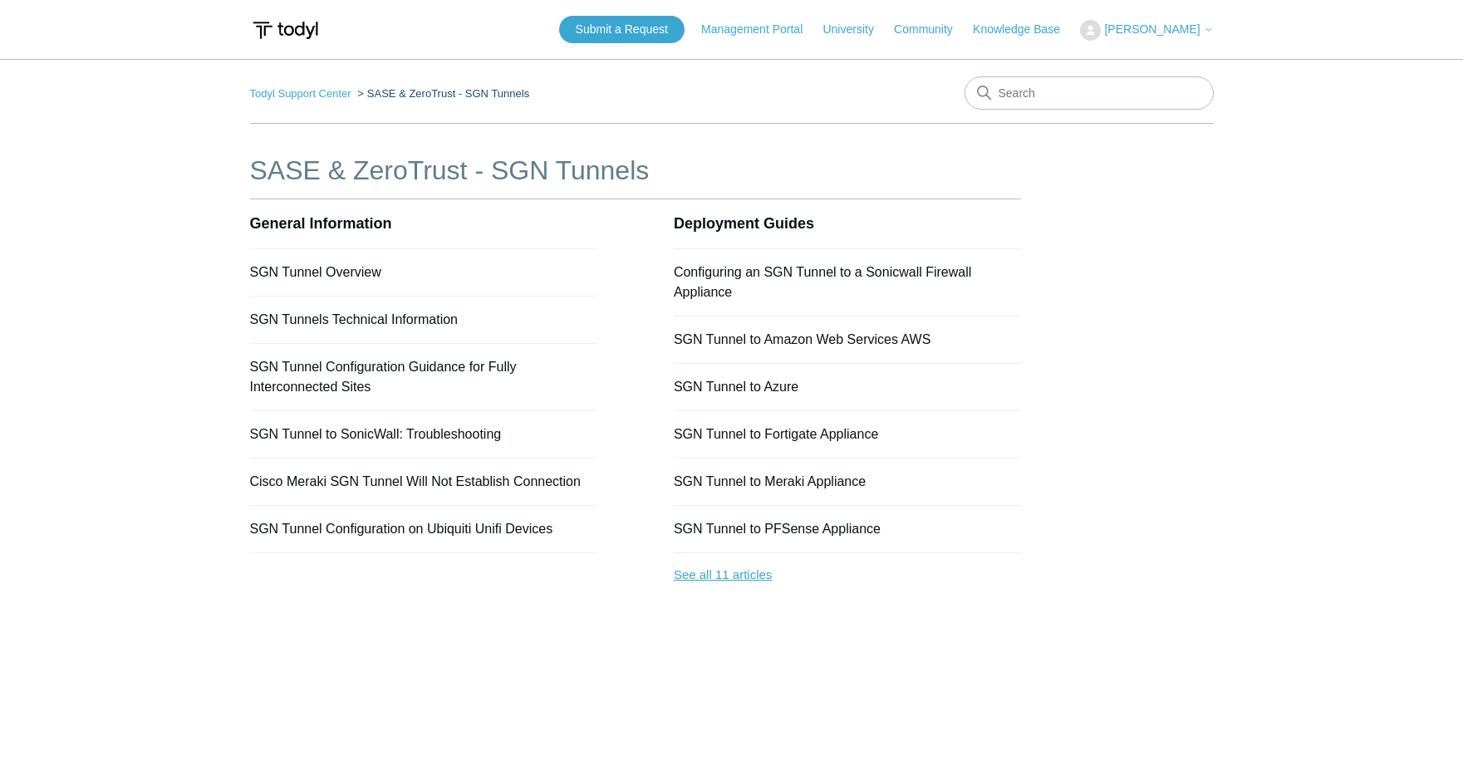
click at [728, 580] on link "See all 11 articles" at bounding box center [847, 575] width 347 height 44
